Goal: Transaction & Acquisition: Purchase product/service

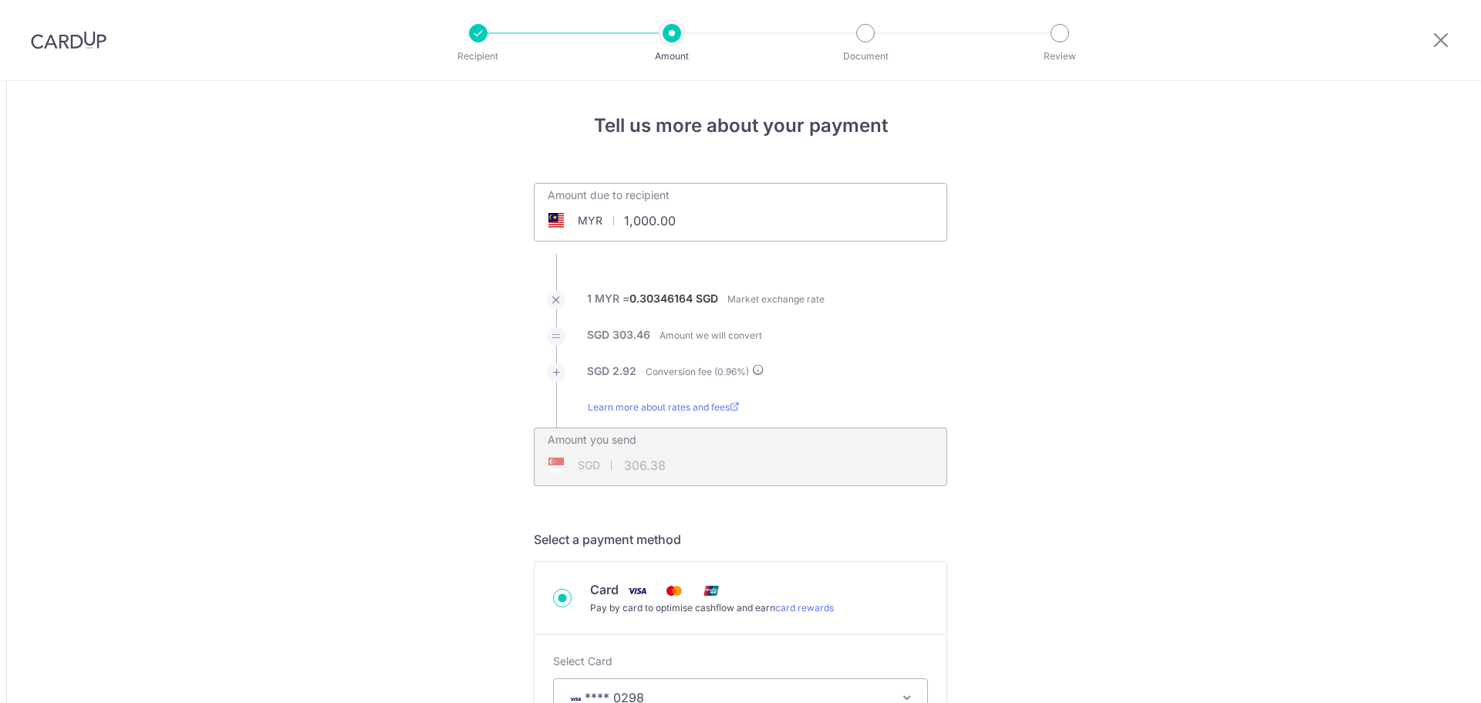
select select "Other Services"
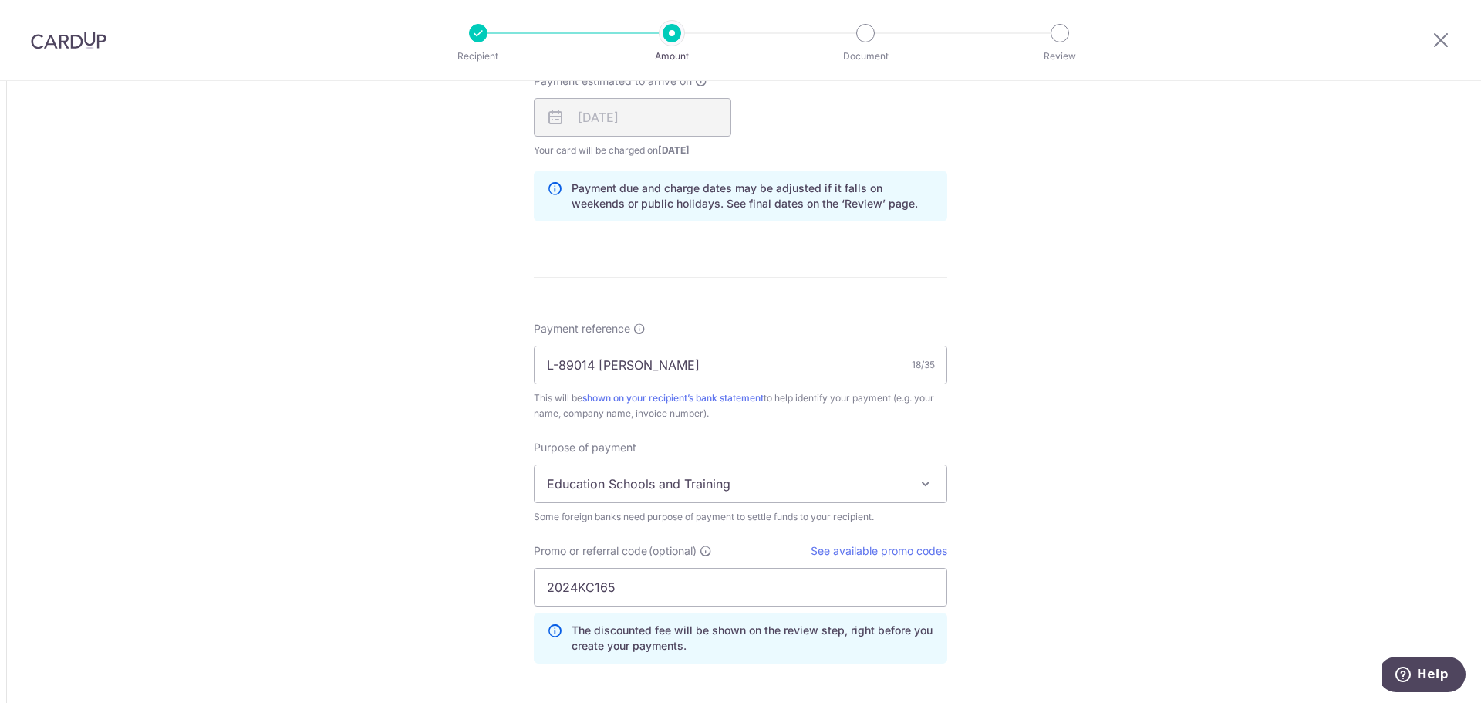
scroll to position [1268, 0]
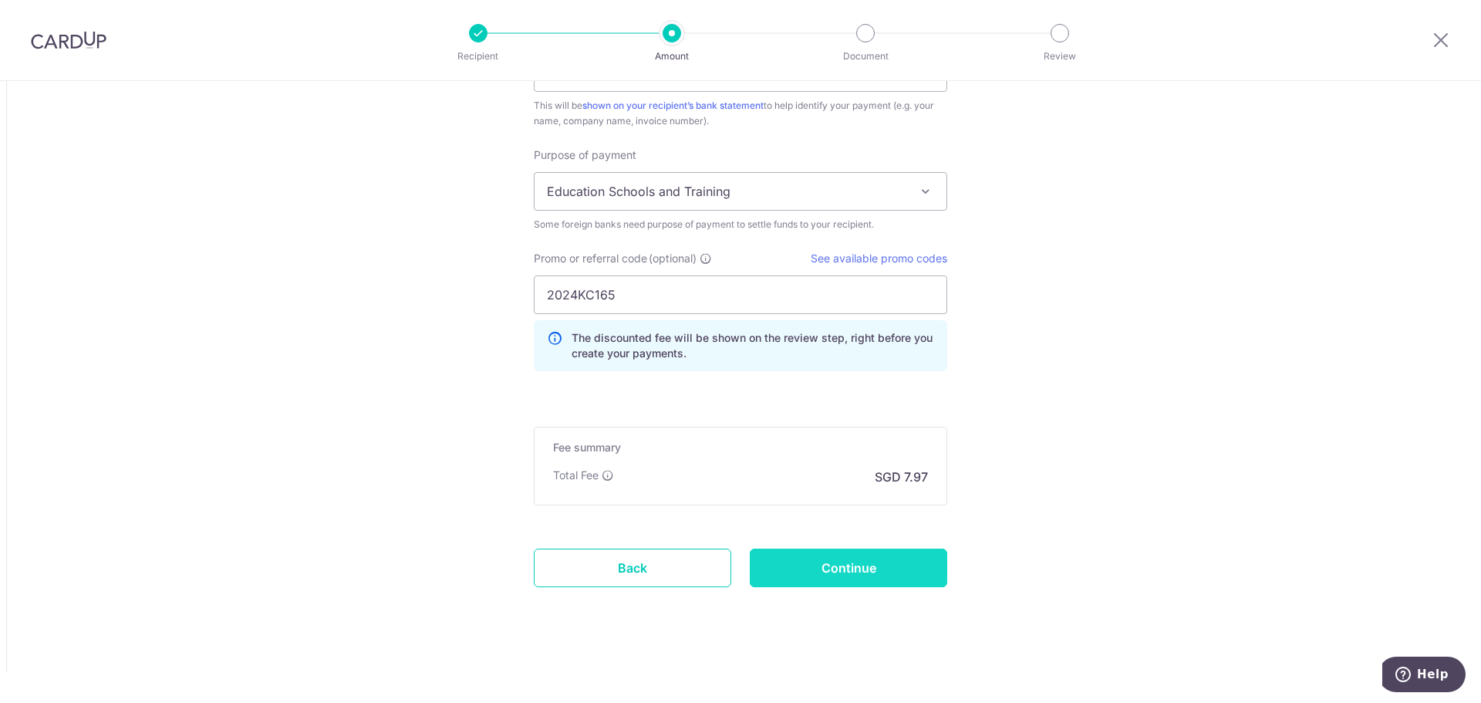
click at [865, 574] on input "Continue" at bounding box center [848, 567] width 197 height 39
type input "Update Schedule"
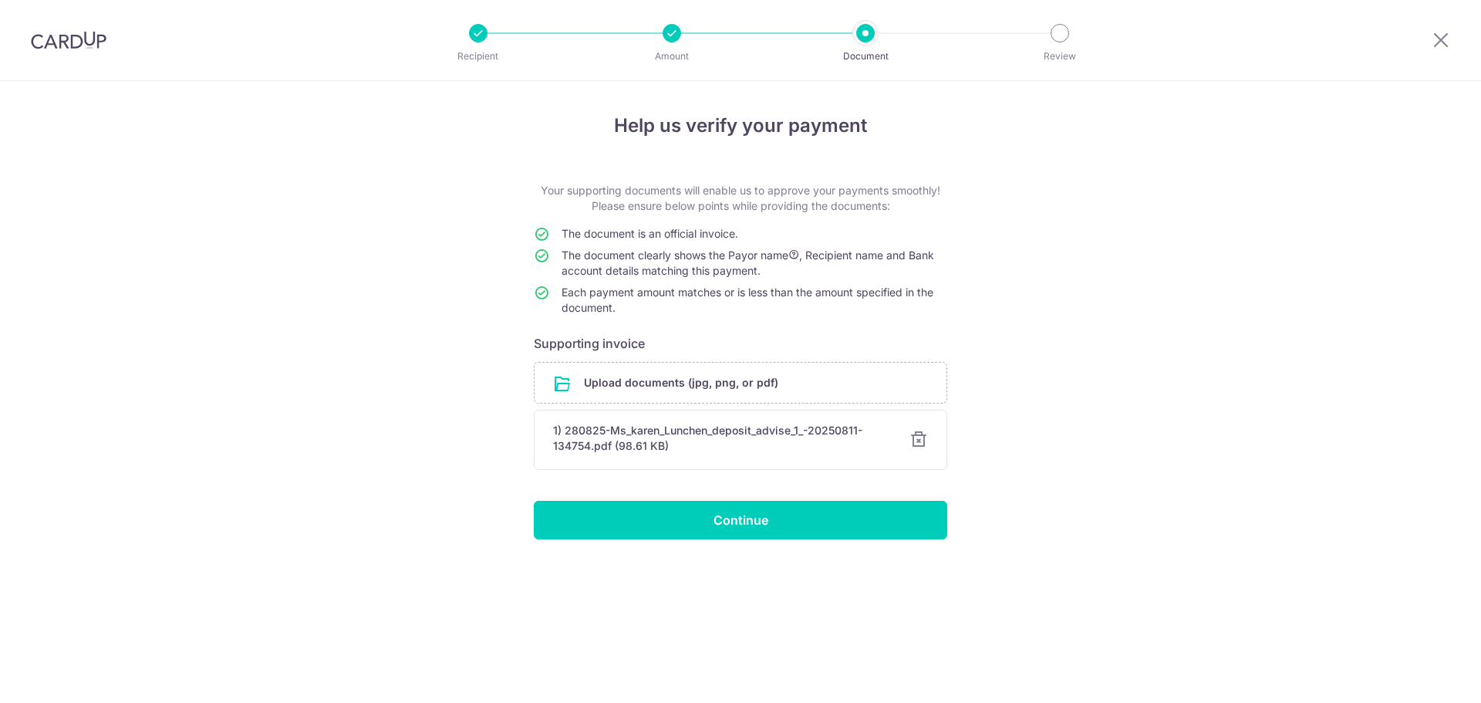
click at [916, 440] on div at bounding box center [918, 439] width 19 height 19
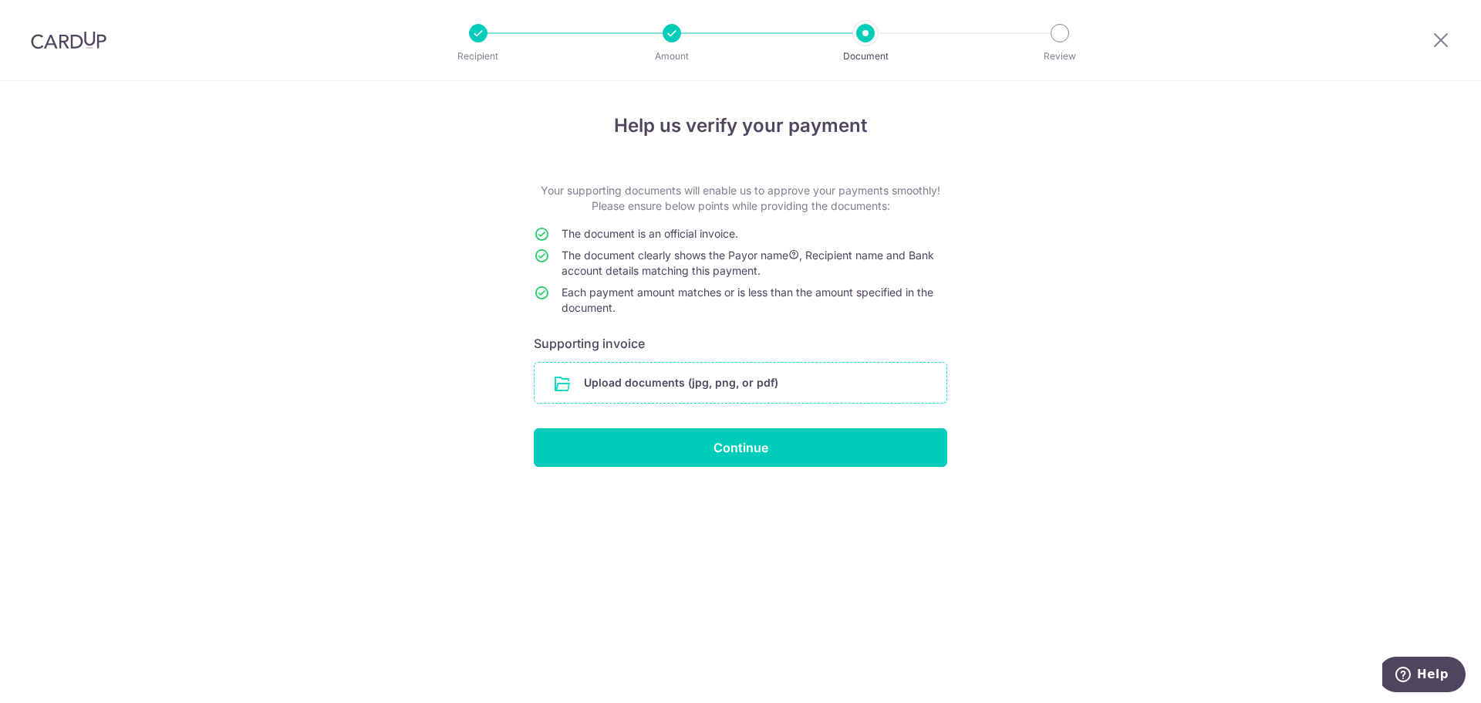
click at [722, 382] on input "file" at bounding box center [741, 383] width 412 height 40
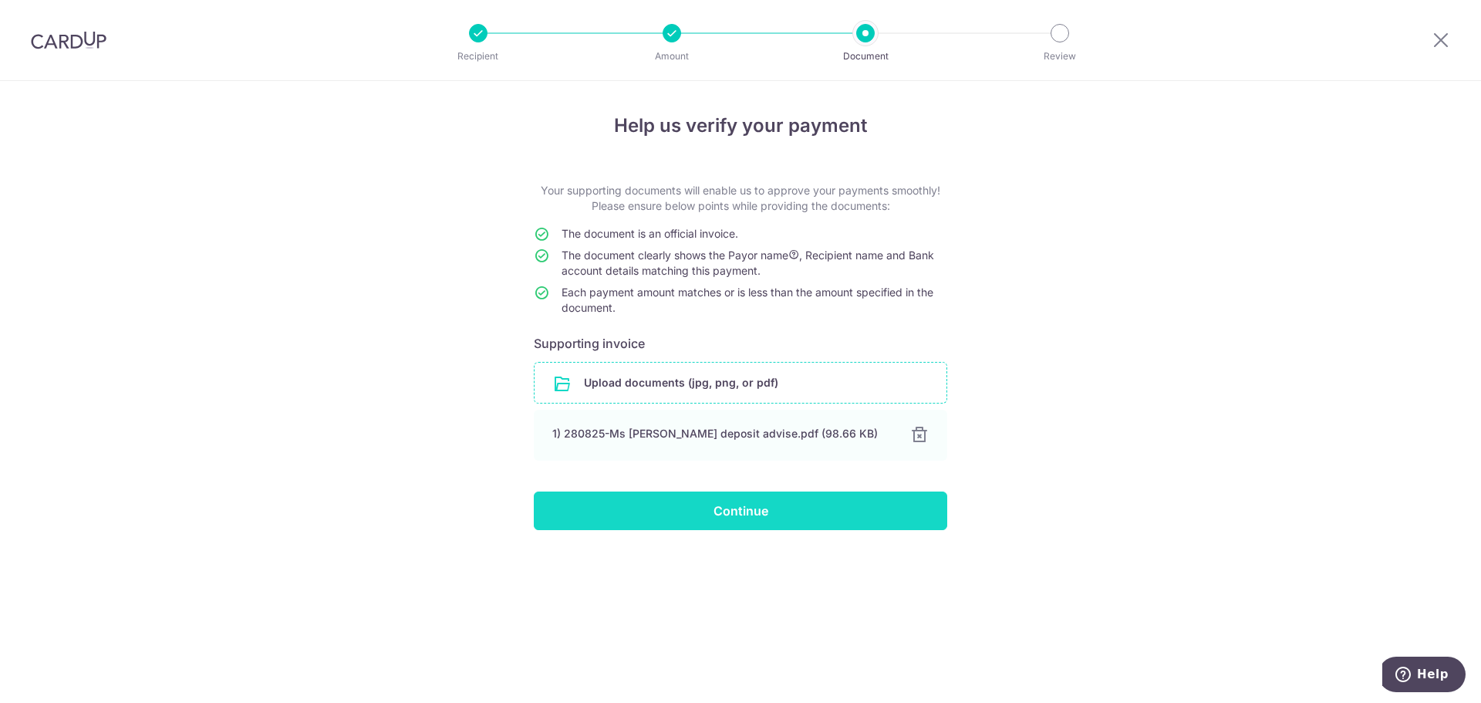
click at [772, 509] on input "Continue" at bounding box center [740, 510] width 413 height 39
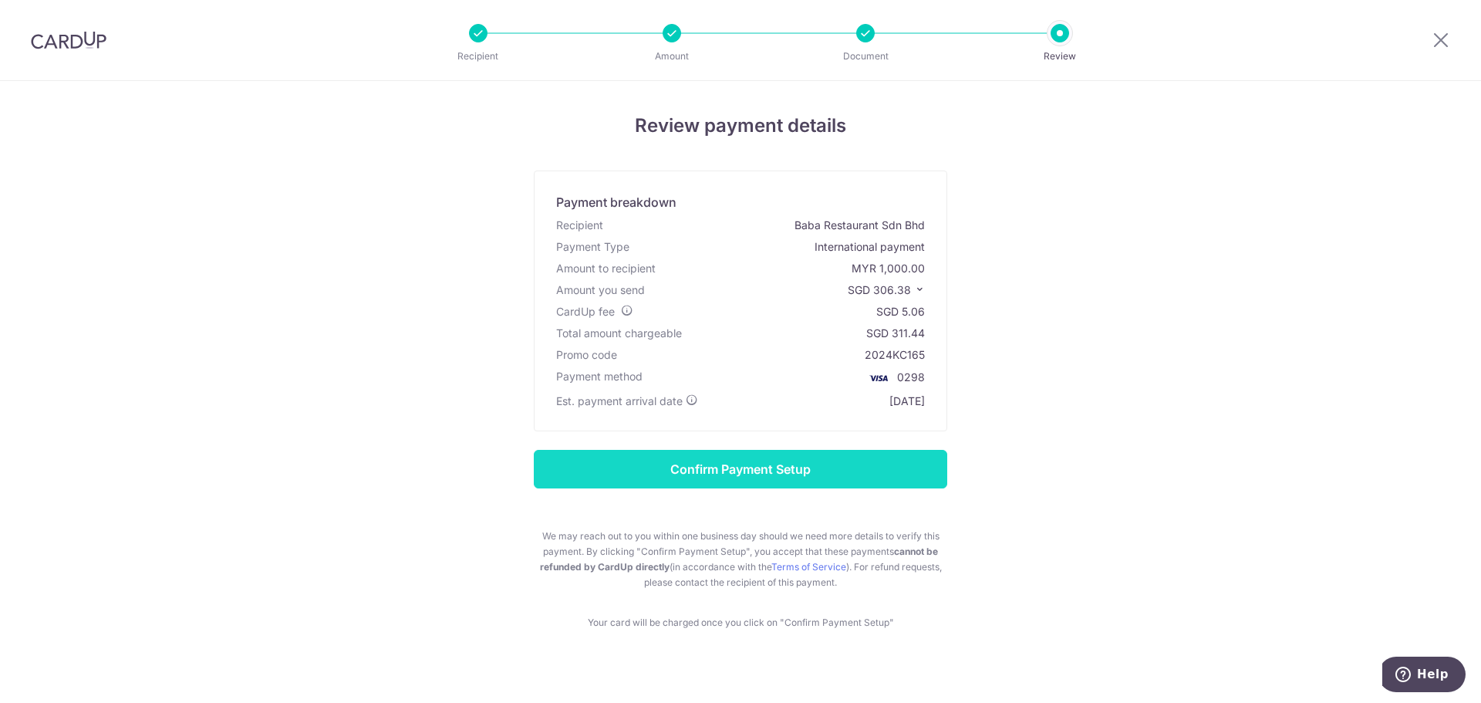
click at [759, 457] on input "Confirm Payment Setup" at bounding box center [740, 469] width 413 height 39
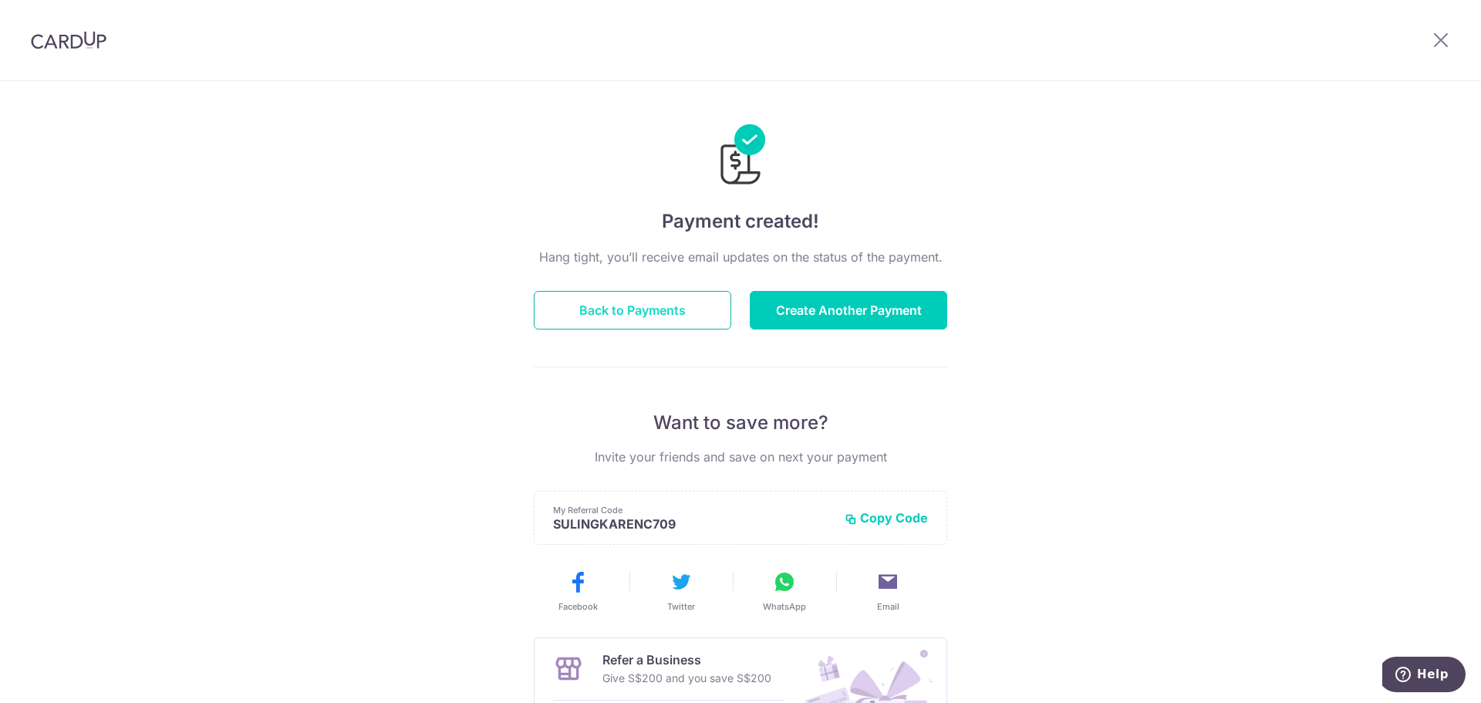
click at [612, 308] on button "Back to Payments" at bounding box center [632, 310] width 197 height 39
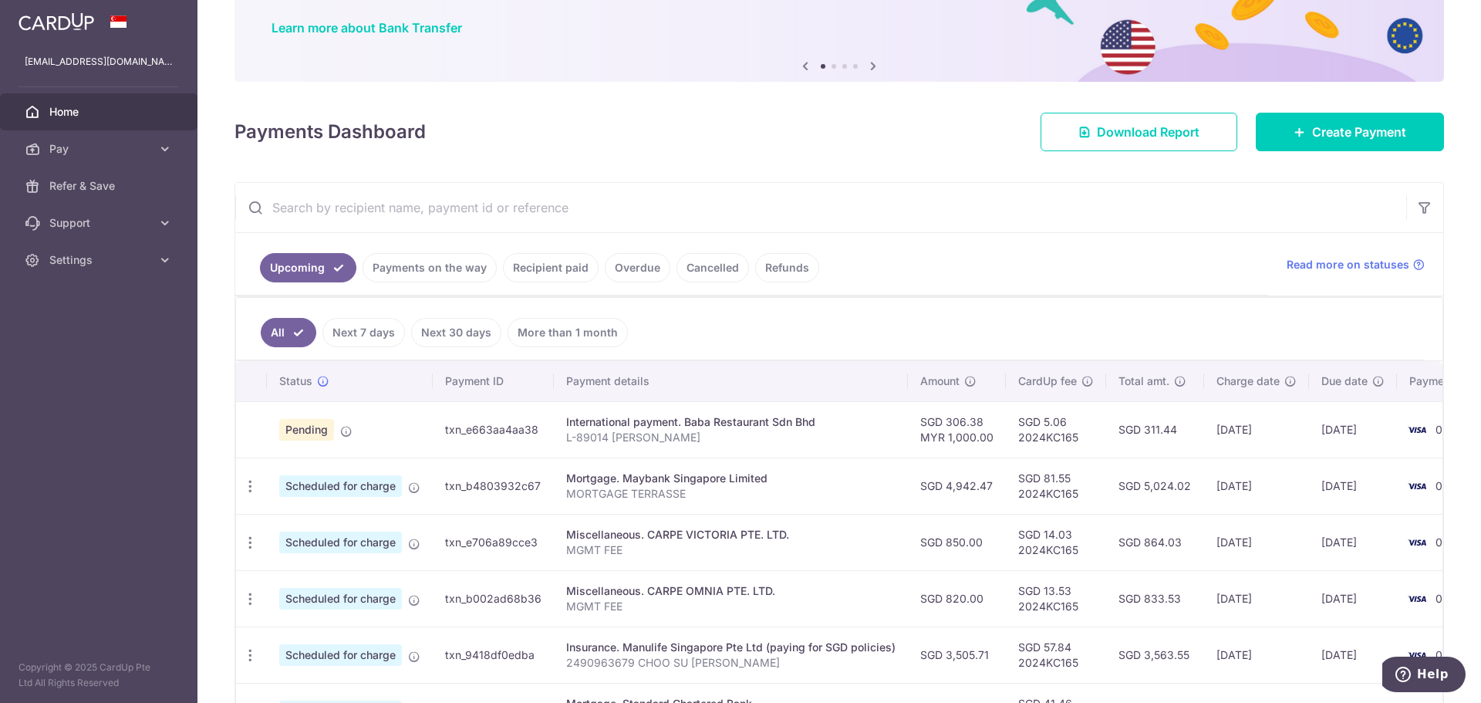
scroll to position [154, 0]
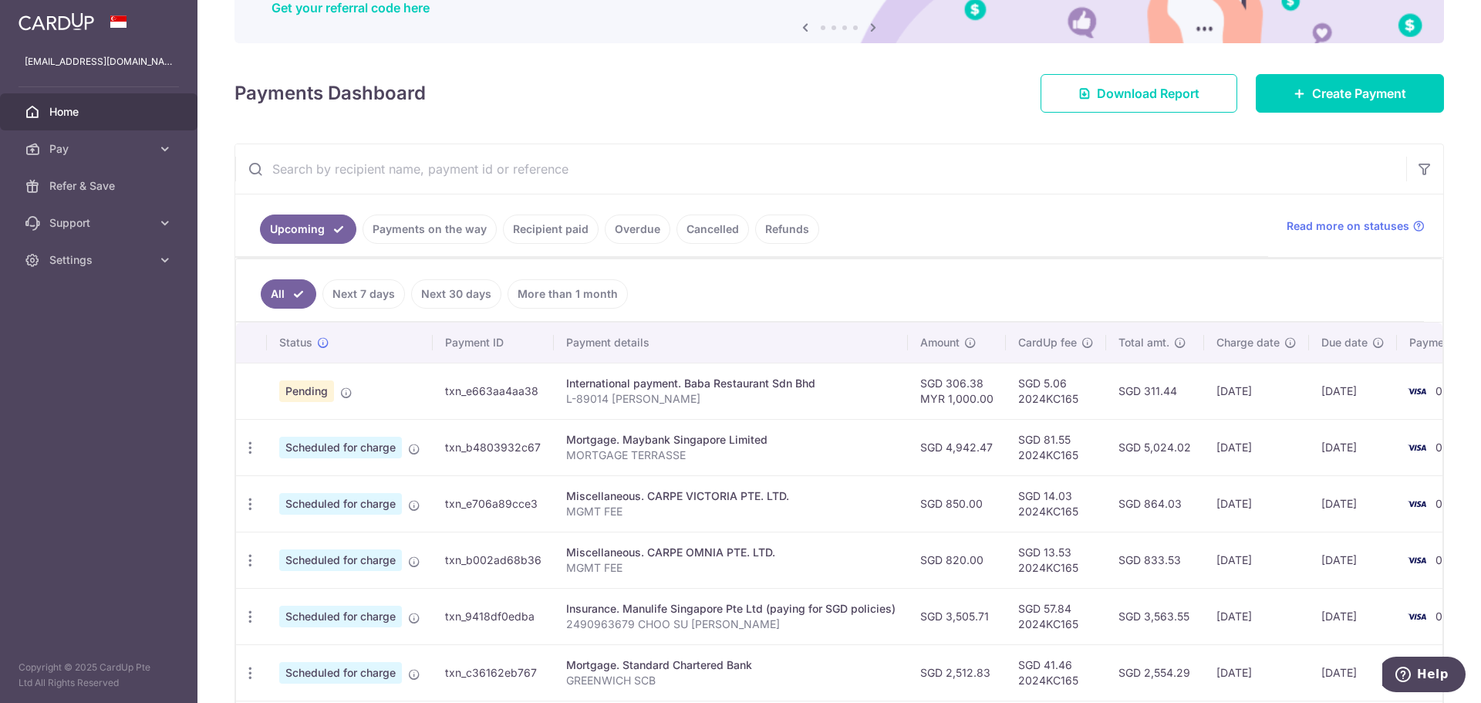
click at [295, 110] on div "Payments Dashboard Download Report Create Payment" at bounding box center [838, 90] width 1209 height 45
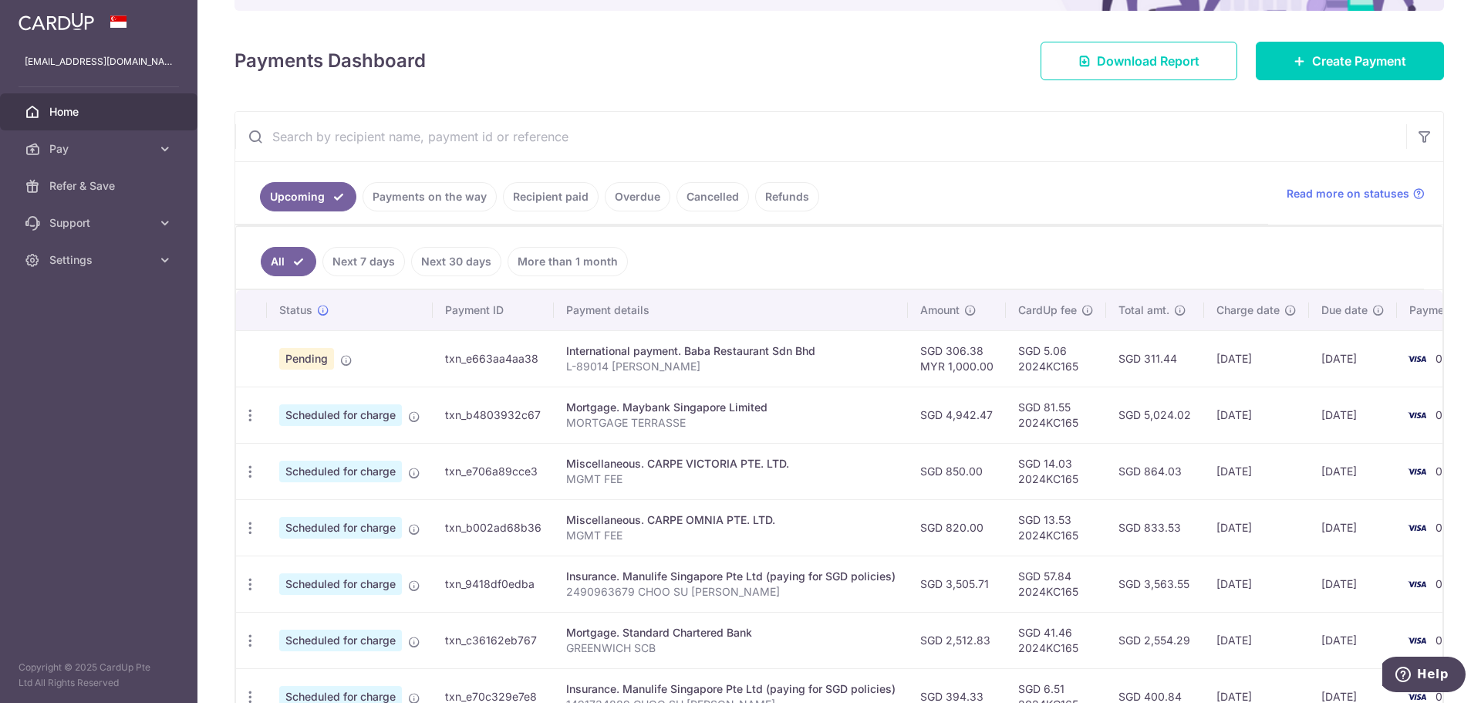
scroll to position [0, 0]
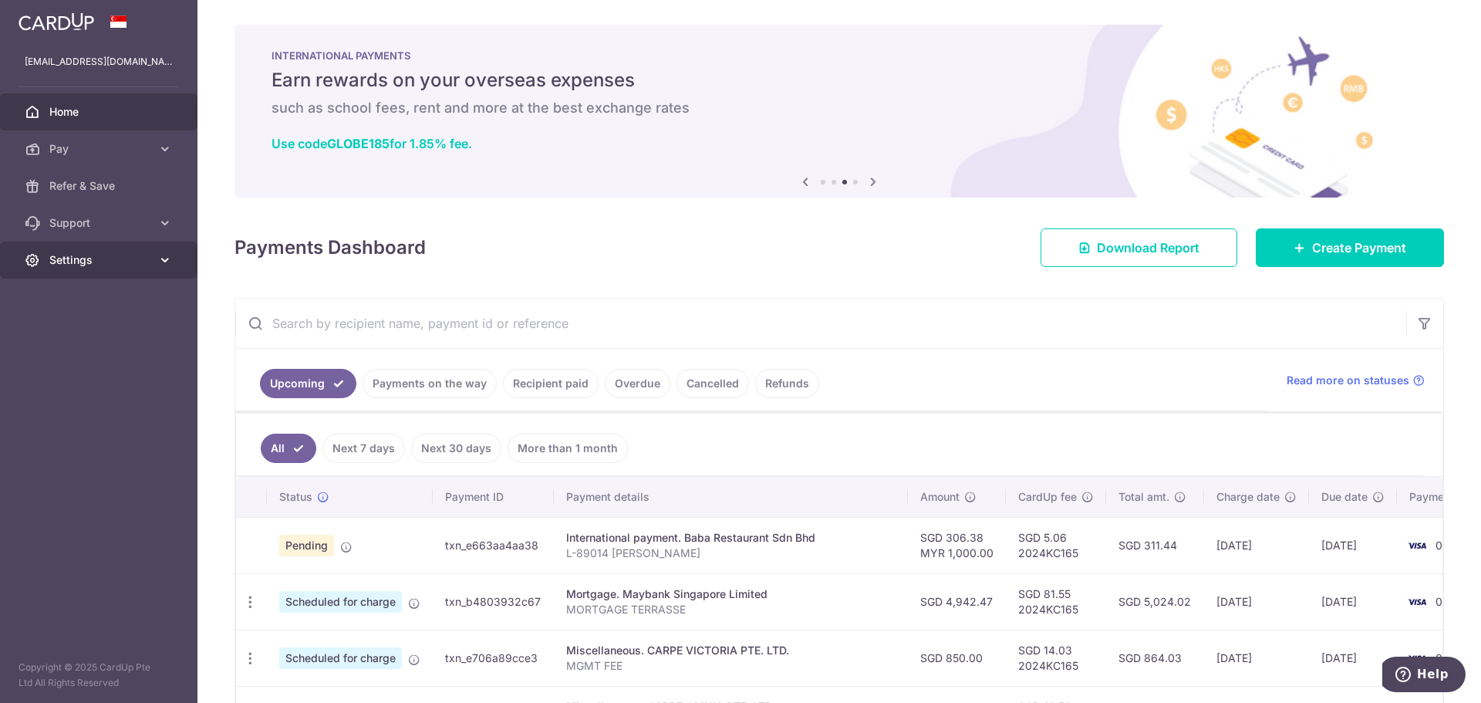
click at [48, 251] on link "Settings" at bounding box center [98, 259] width 197 height 37
click at [97, 339] on span "Logout" at bounding box center [100, 333] width 102 height 15
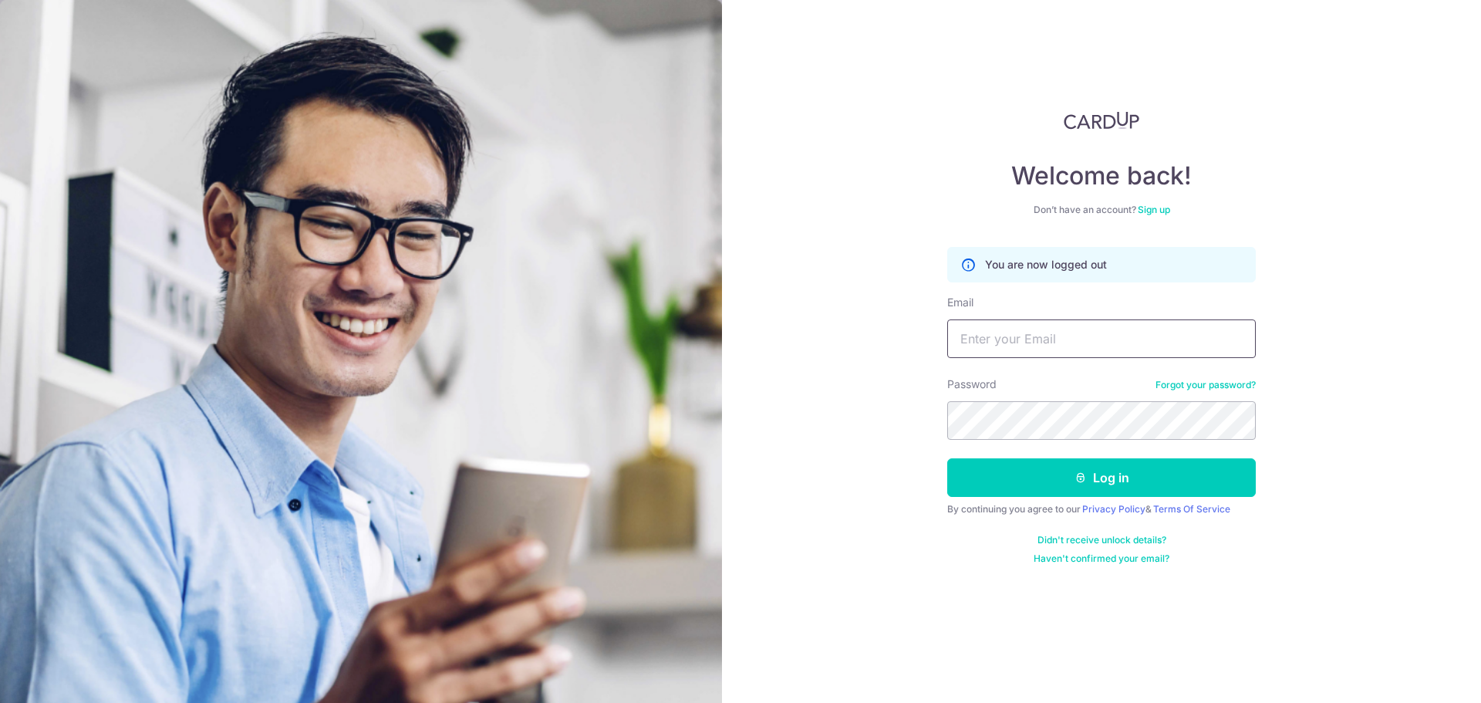
drag, startPoint x: 0, startPoint y: 0, endPoint x: 1012, endPoint y: 335, distance: 1065.9
click at [1012, 335] on input "Email" at bounding box center [1101, 338] width 309 height 39
type input "[EMAIL_ADDRESS][DOMAIN_NAME]"
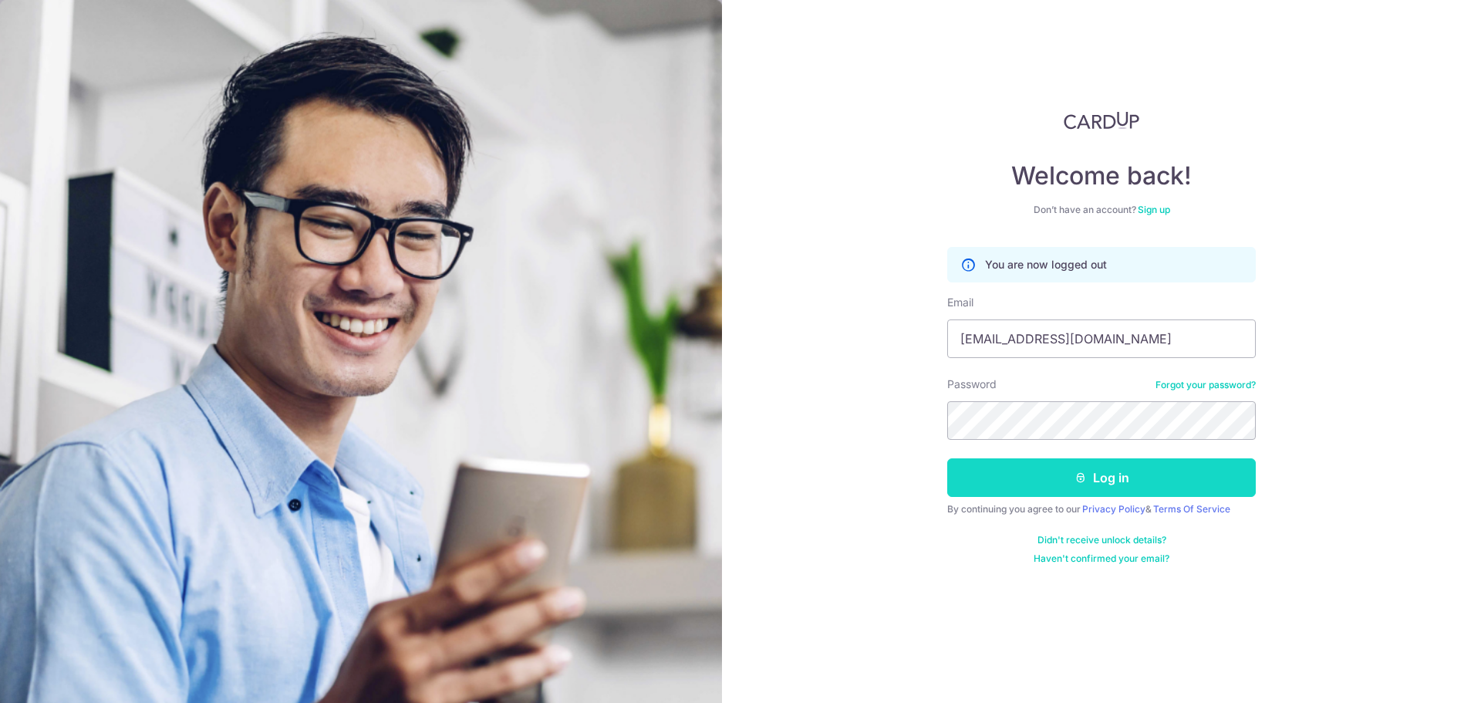
click at [1108, 474] on button "Log in" at bounding box center [1101, 477] width 309 height 39
